Goal: Task Accomplishment & Management: Manage account settings

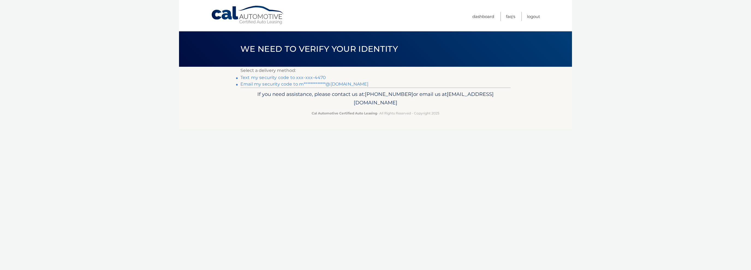
click at [290, 77] on link "Text my security code to xxx-xxx-4470" at bounding box center [282, 77] width 85 height 5
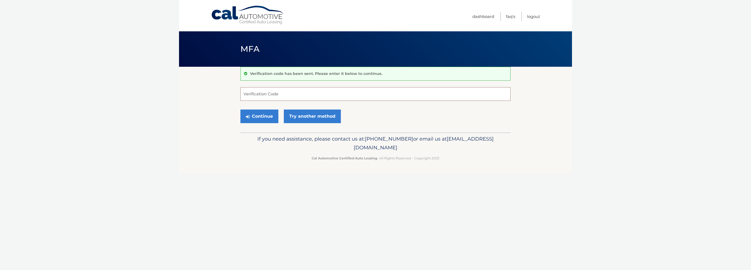
click at [272, 94] on input "Verification Code" at bounding box center [375, 94] width 270 height 14
type input "197854"
click at [256, 119] on button "Continue" at bounding box center [259, 117] width 38 height 14
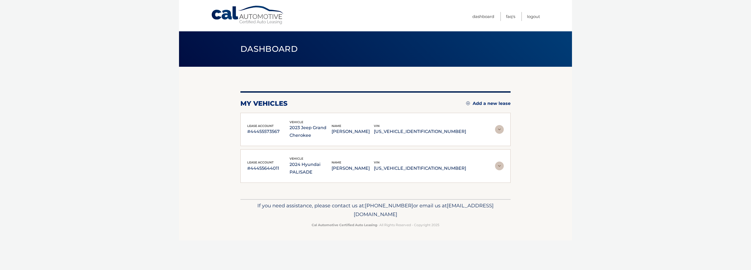
click at [290, 133] on p "#44455573567" at bounding box center [268, 132] width 42 height 8
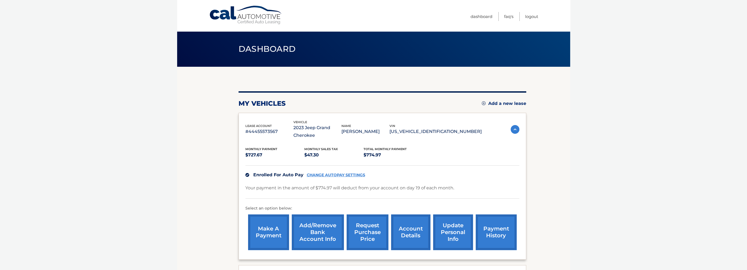
scroll to position [27, 0]
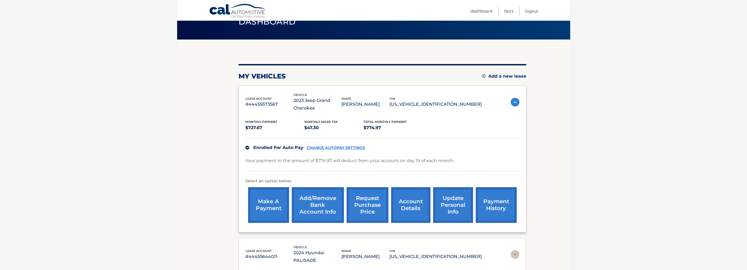
click at [419, 208] on link "account details" at bounding box center [410, 205] width 39 height 36
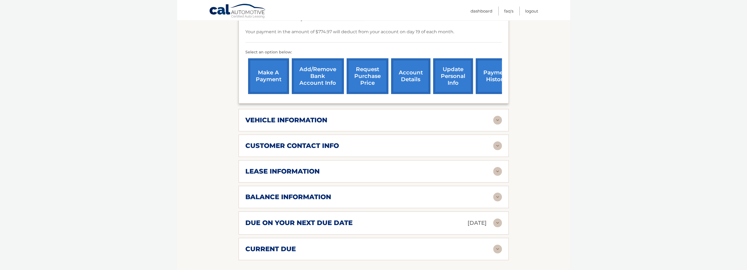
scroll to position [164, 0]
click at [367, 197] on div "balance information" at bounding box center [369, 197] width 248 height 8
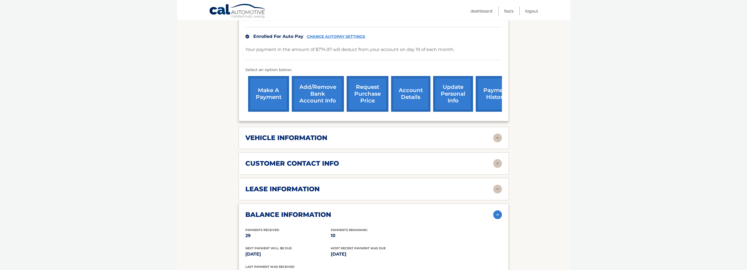
scroll to position [136, 0]
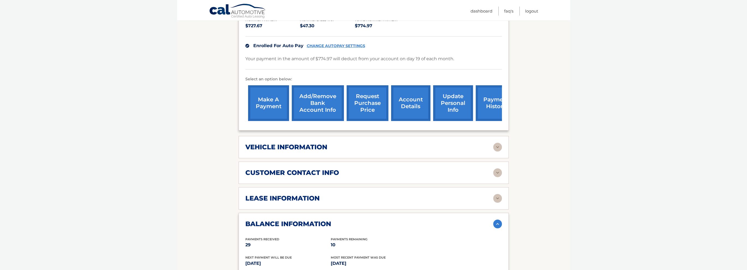
click at [364, 118] on link "request purchase price" at bounding box center [368, 103] width 42 height 36
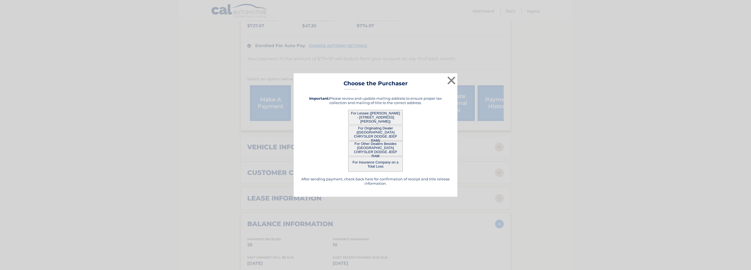
click at [369, 148] on button "For Other Dealers Besides [GEOGRAPHIC_DATA] CHRYSLER DODGE JEEP RAM" at bounding box center [375, 148] width 55 height 15
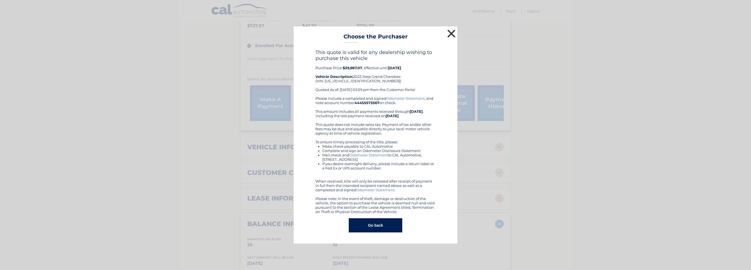
click at [455, 31] on button "×" at bounding box center [451, 33] width 11 height 11
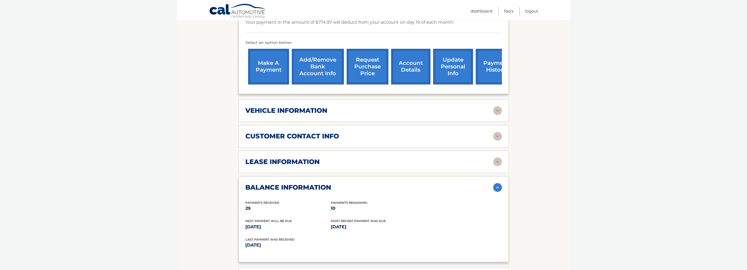
scroll to position [164, 0]
